Goal: Transaction & Acquisition: Book appointment/travel/reservation

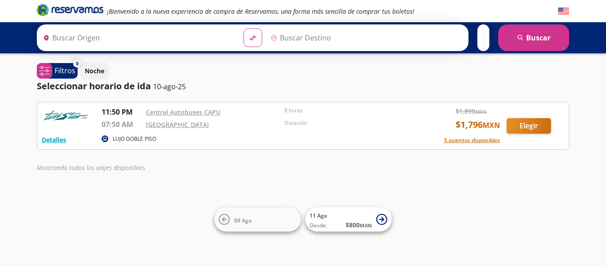
type input "[GEOGRAPHIC_DATA], [GEOGRAPHIC_DATA]"
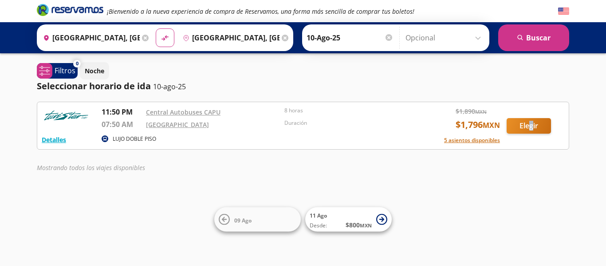
drag, startPoint x: 532, startPoint y: 134, endPoint x: 530, endPoint y: 130, distance: 5.2
click at [530, 130] on div "Detalles LUJO DOBLE PISO 11:50 PM Central Autobuses CAPU 07:50 AM Central Nueva…" at bounding box center [303, 126] width 523 height 38
click at [530, 128] on button "Elegir" at bounding box center [529, 126] width 44 height 16
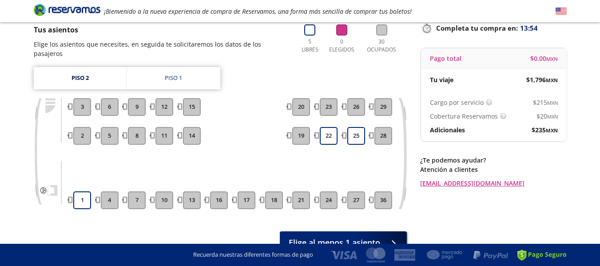
scroll to position [63, 0]
click at [81, 196] on button "1" at bounding box center [82, 200] width 18 height 18
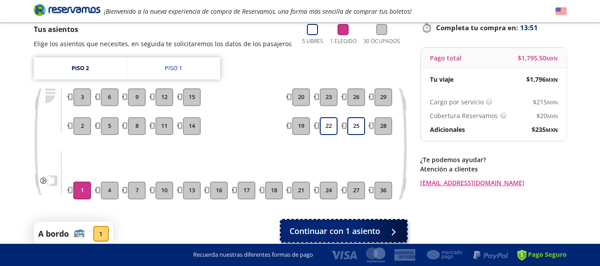
click at [337, 238] on button "Continuar con 1 asiento" at bounding box center [343, 231] width 126 height 22
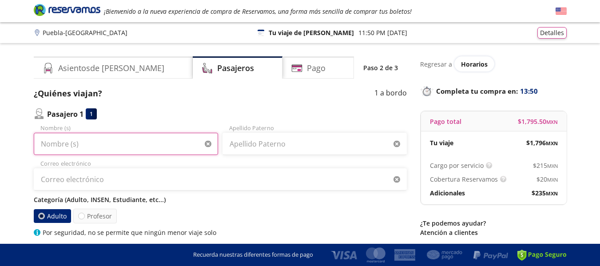
click at [143, 138] on input "Nombre (s)" at bounding box center [126, 144] width 184 height 22
type input "[PERSON_NAME]"
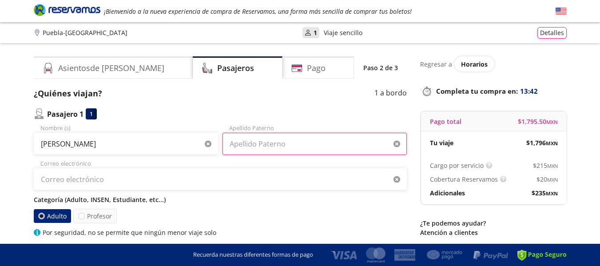
click at [253, 141] on input "Apellido Paterno" at bounding box center [314, 144] width 184 height 22
type input "[PERSON_NAME]"
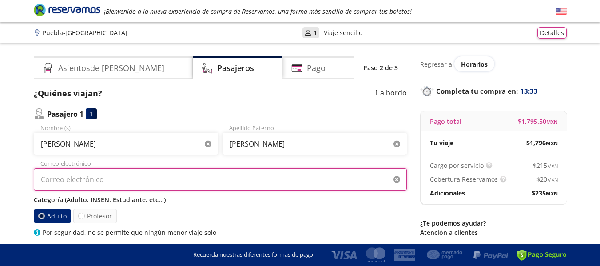
click at [200, 177] on input "Correo electrónico" at bounding box center [220, 179] width 373 height 22
type input "[PERSON_NAME][EMAIL_ADDRESS][DOMAIN_NAME]"
